Goal: Information Seeking & Learning: Learn about a topic

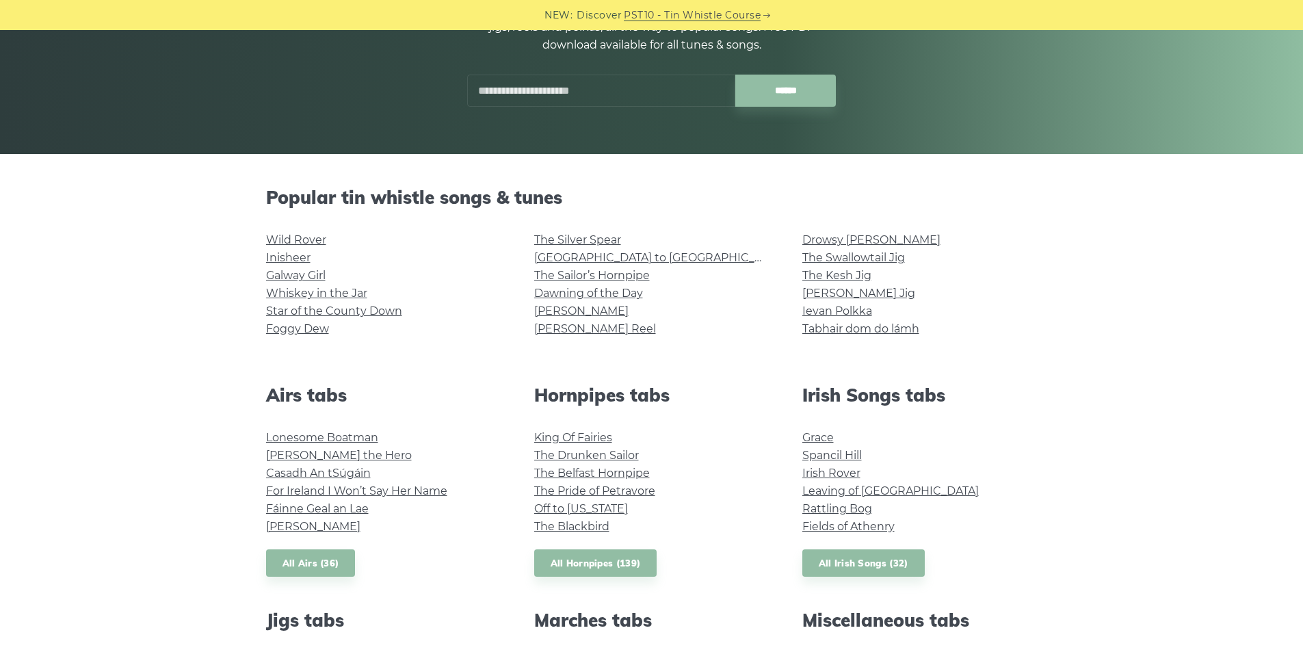
scroll to position [274, 0]
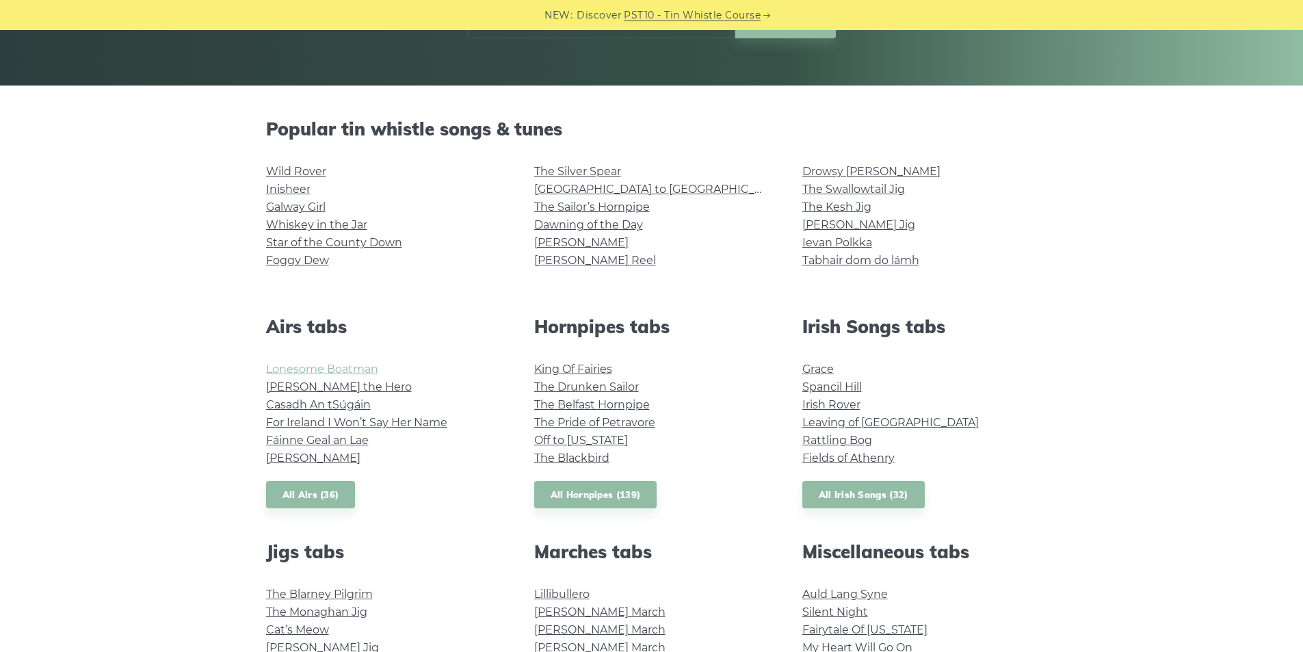
click at [308, 370] on link "Lonesome Boatman" at bounding box center [322, 369] width 112 height 13
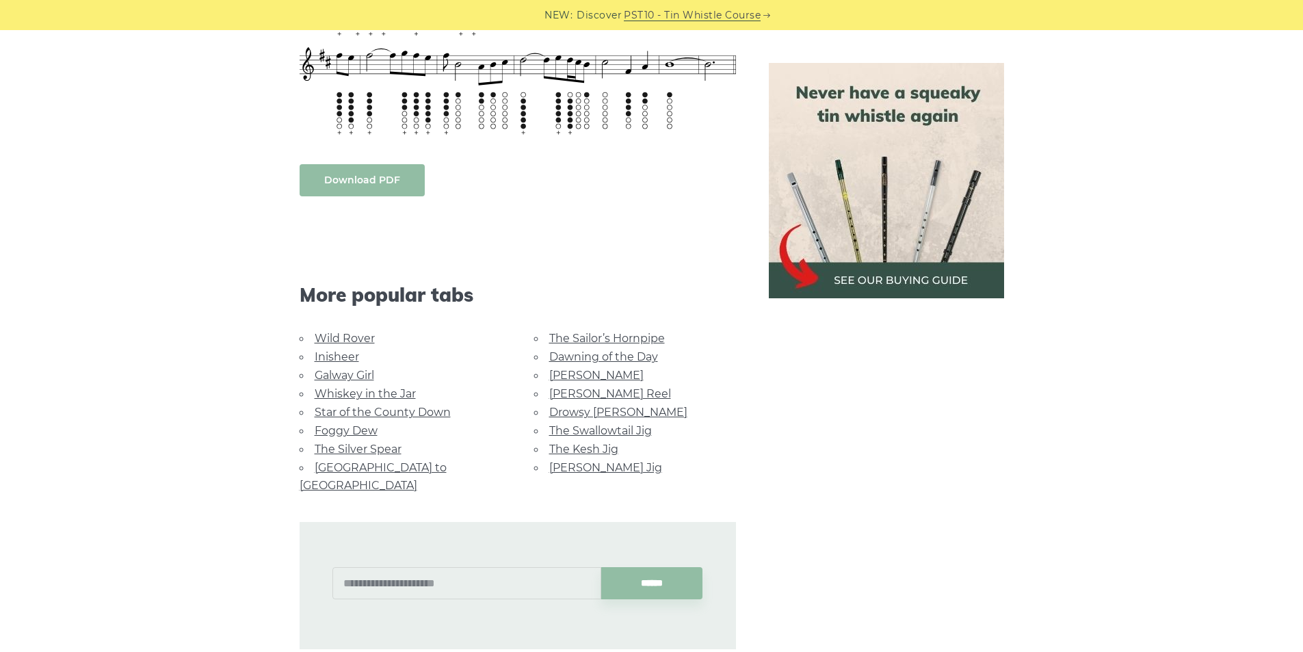
scroll to position [958, 0]
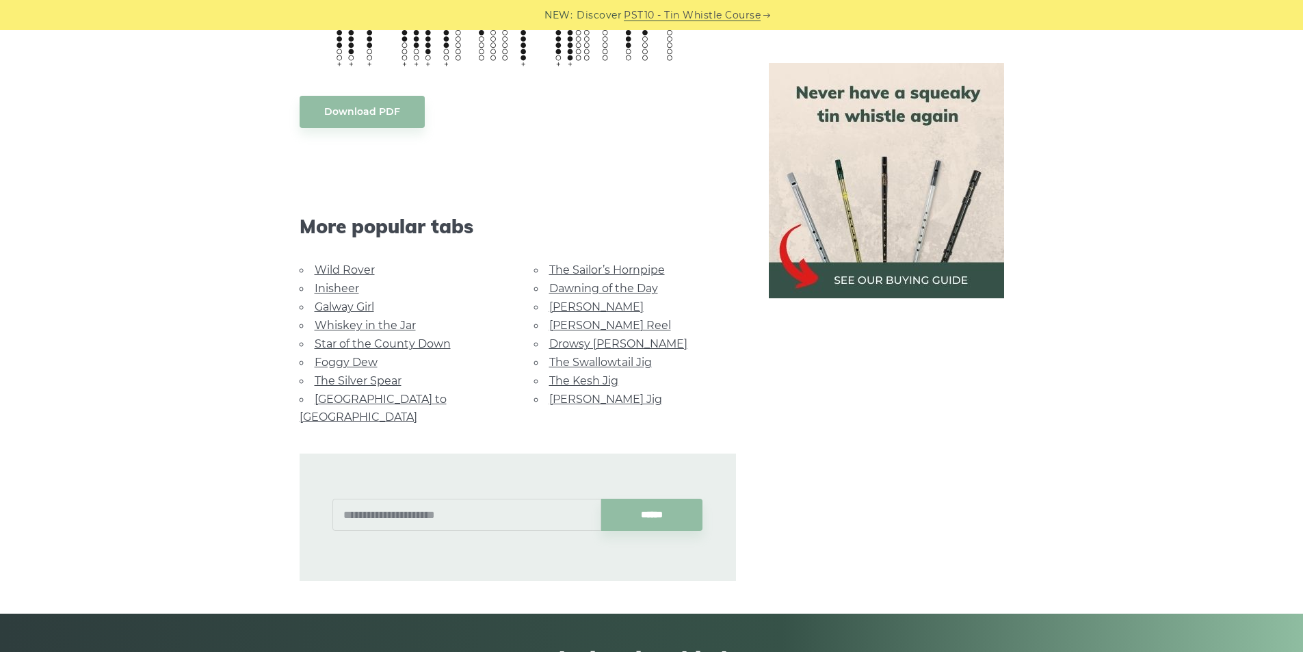
click at [347, 393] on link "[GEOGRAPHIC_DATA] to [GEOGRAPHIC_DATA]" at bounding box center [373, 408] width 147 height 31
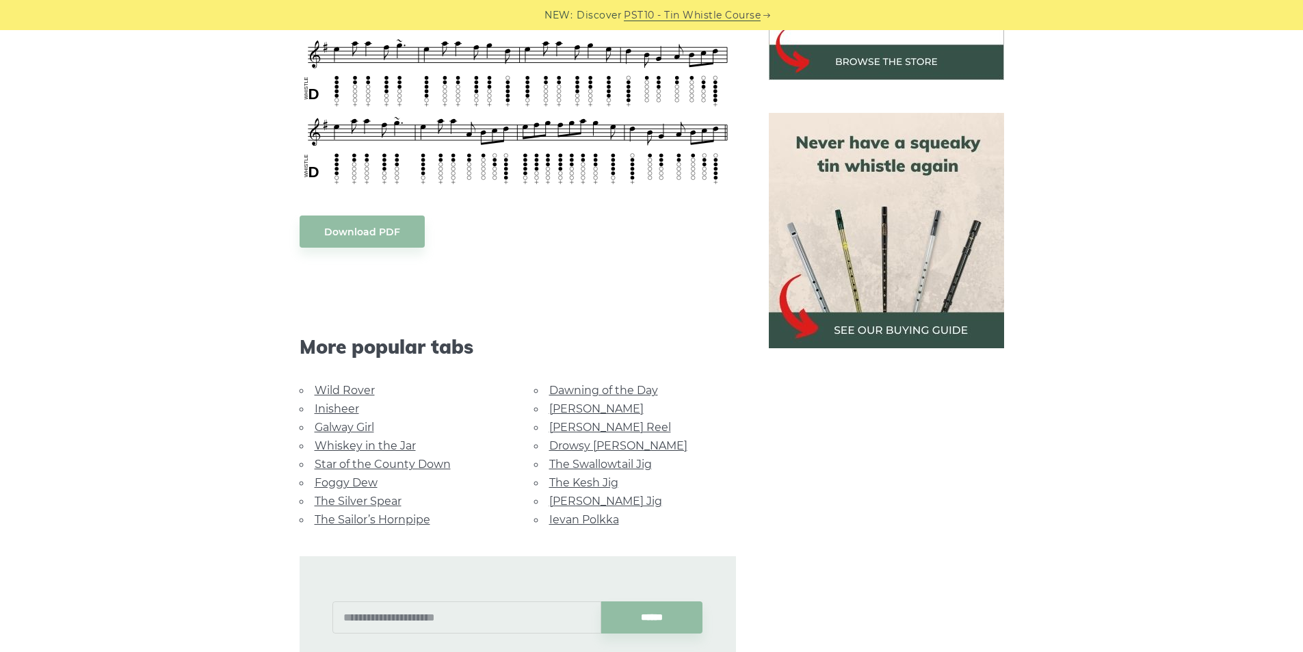
scroll to position [479, 0]
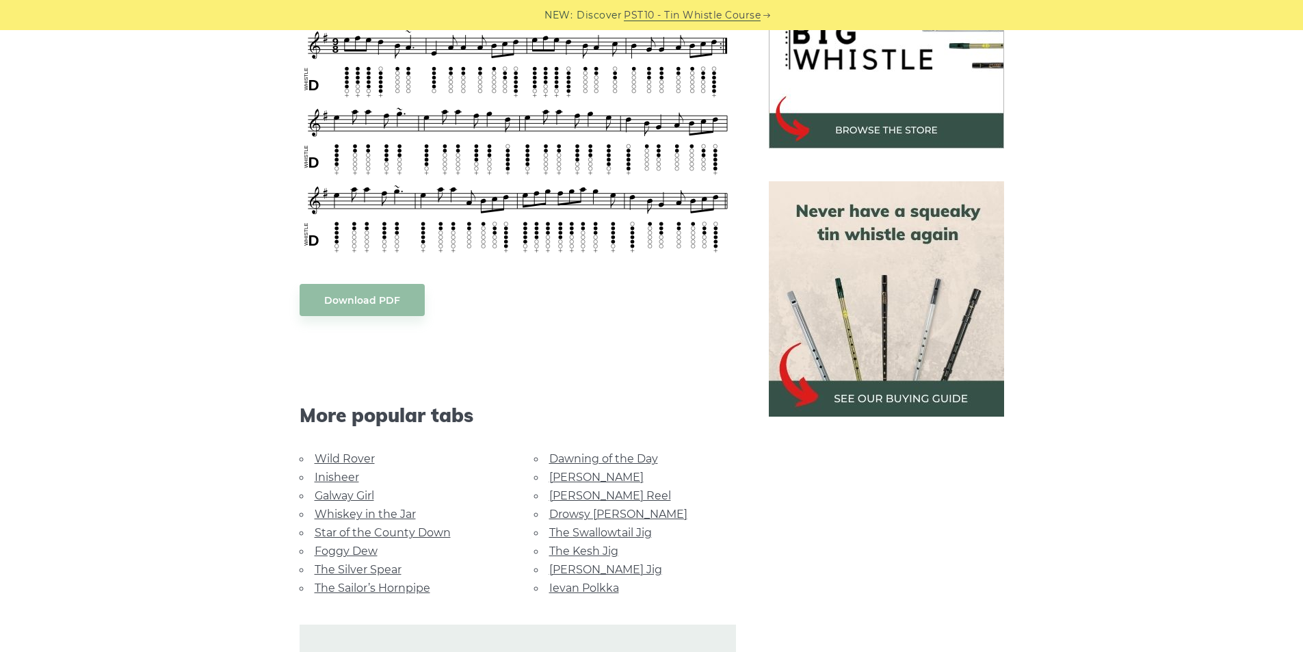
click at [910, 393] on img at bounding box center [886, 298] width 235 height 235
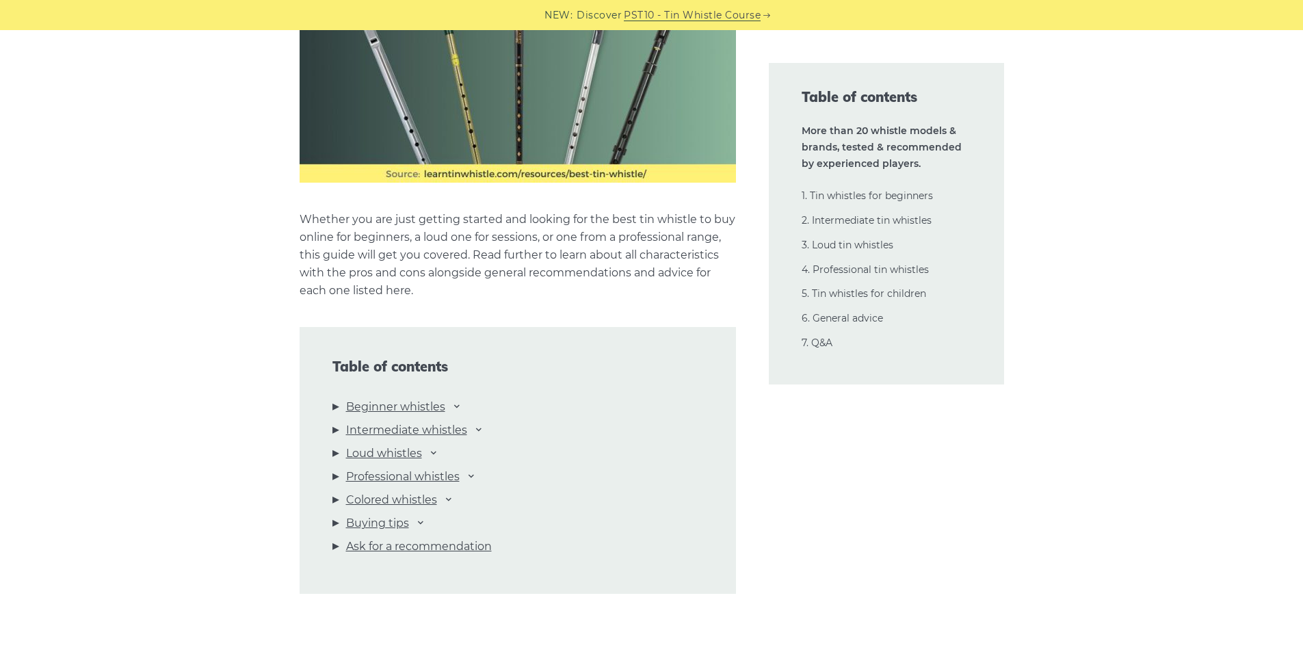
scroll to position [1300, 0]
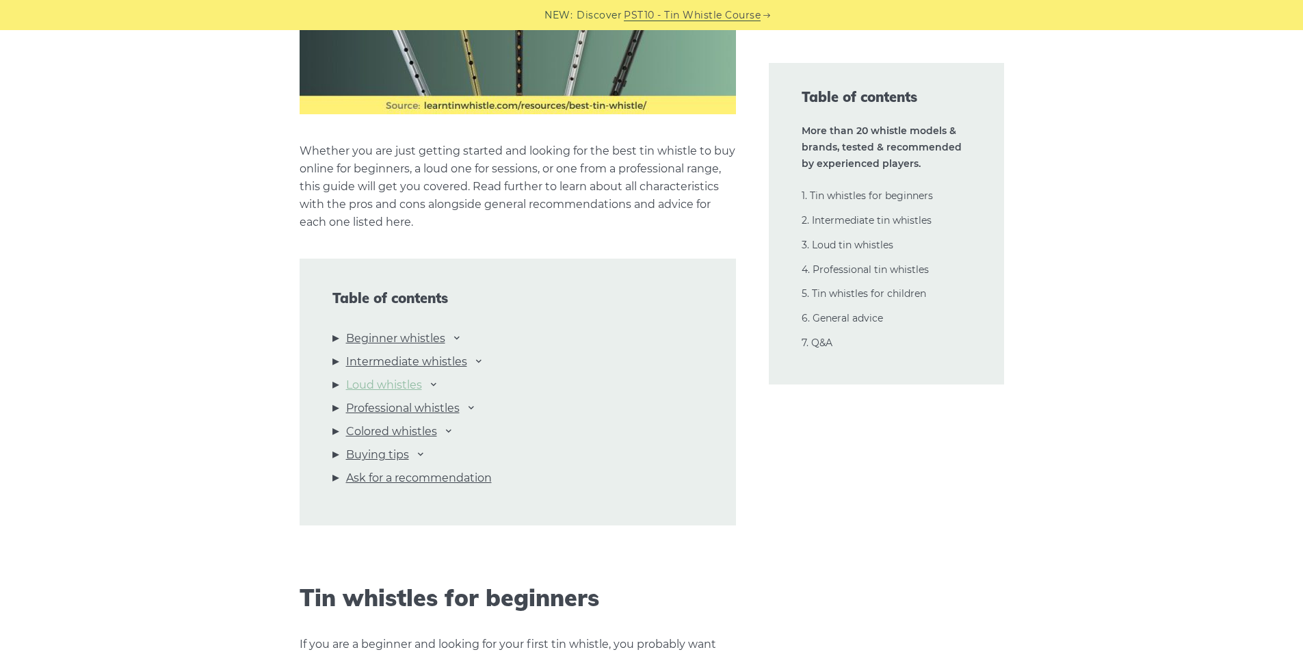
click at [421, 380] on link "Loud whistles" at bounding box center [384, 385] width 76 height 18
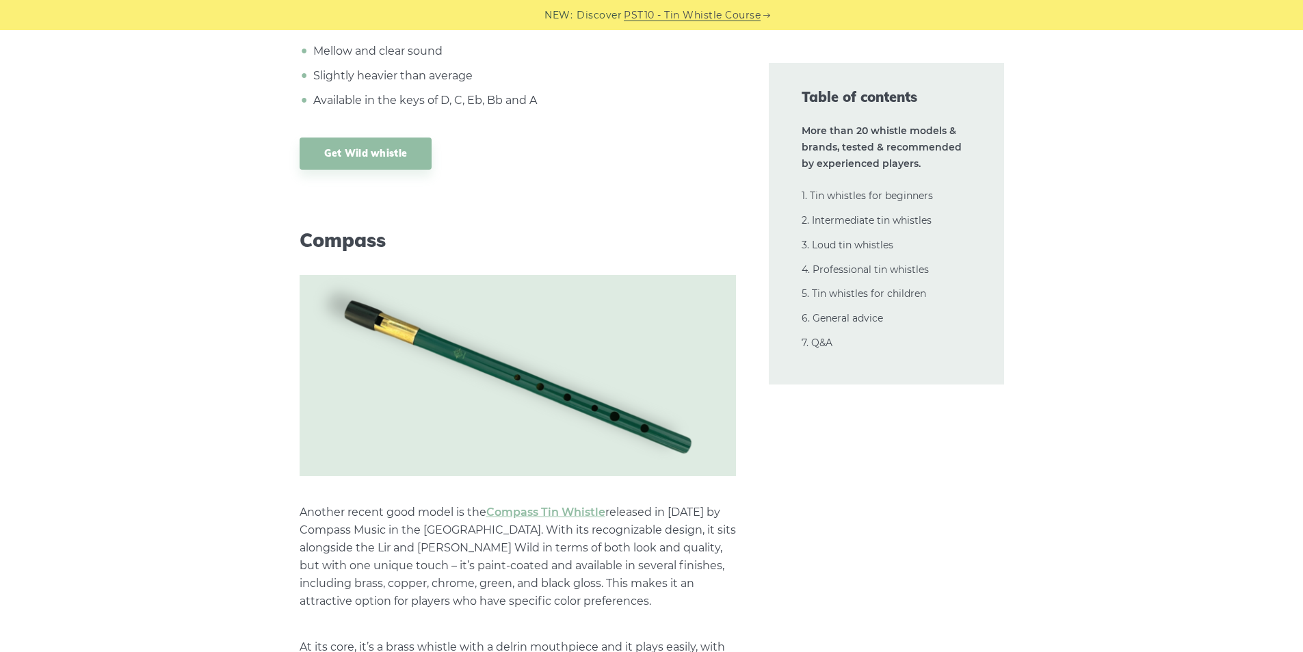
scroll to position [11920, 0]
